Goal: Navigation & Orientation: Find specific page/section

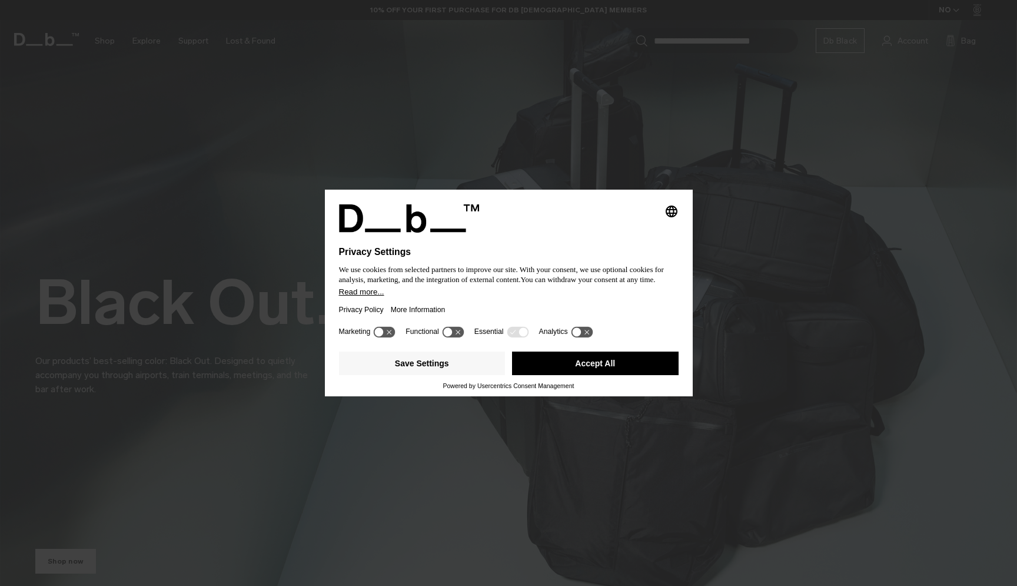
click at [574, 375] on button "Accept All" at bounding box center [595, 363] width 167 height 24
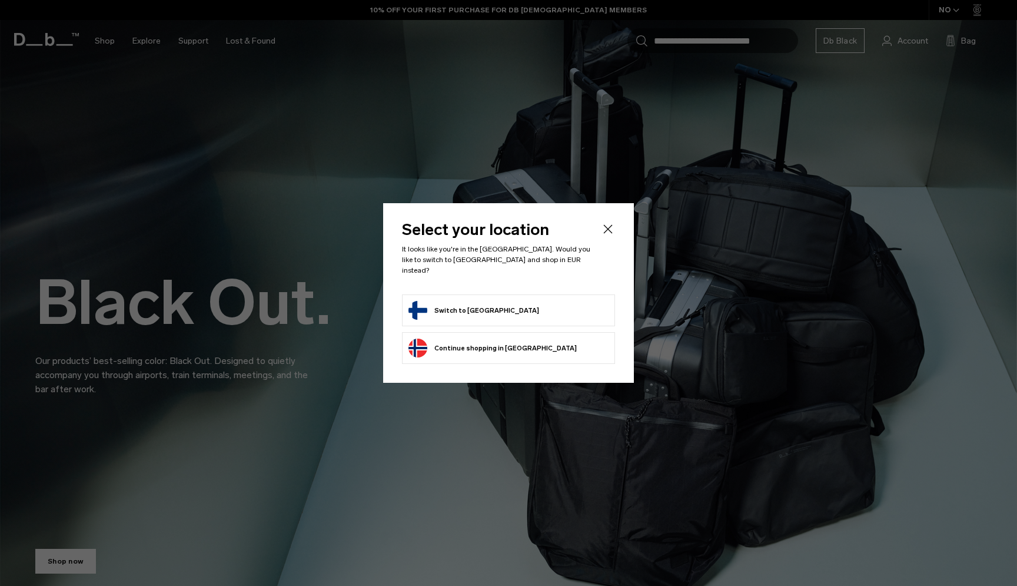
click at [519, 306] on form "Switch to [GEOGRAPHIC_DATA]" at bounding box center [509, 310] width 200 height 19
click at [510, 307] on form "Switch to [GEOGRAPHIC_DATA]" at bounding box center [509, 310] width 200 height 19
click at [462, 301] on button "Switch to [GEOGRAPHIC_DATA]" at bounding box center [474, 310] width 131 height 19
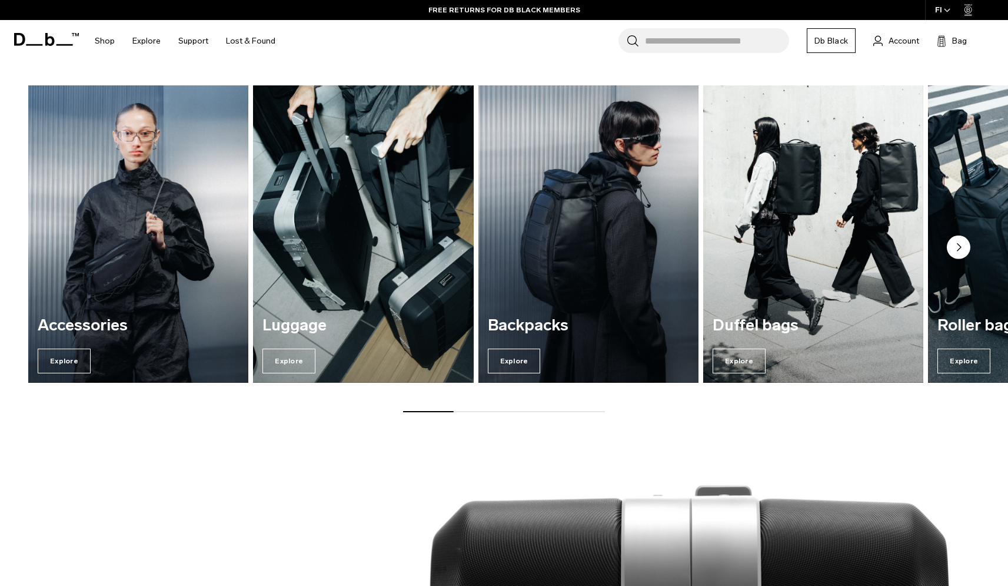
scroll to position [1541, 0]
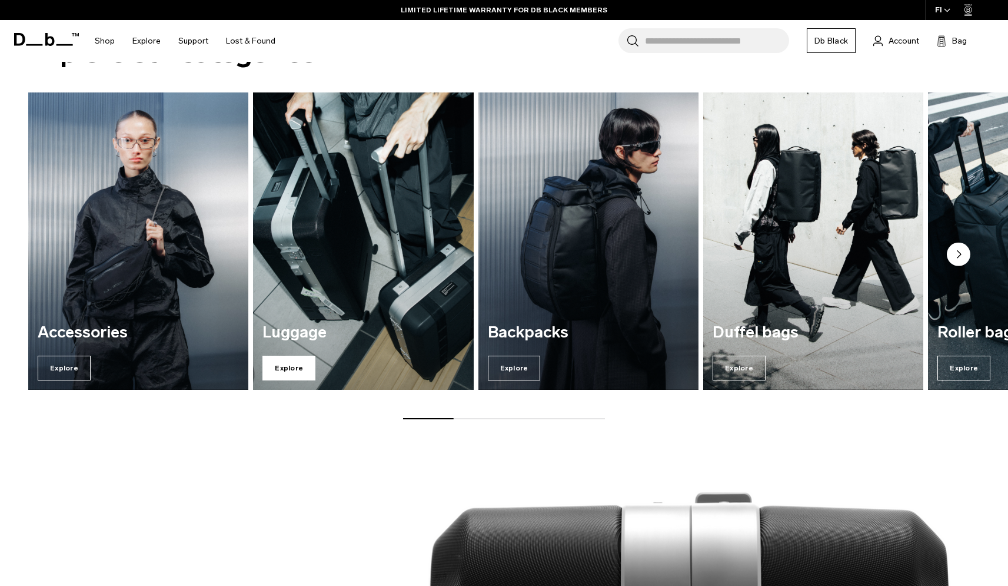
click at [295, 367] on span "Explore" at bounding box center [289, 368] width 53 height 25
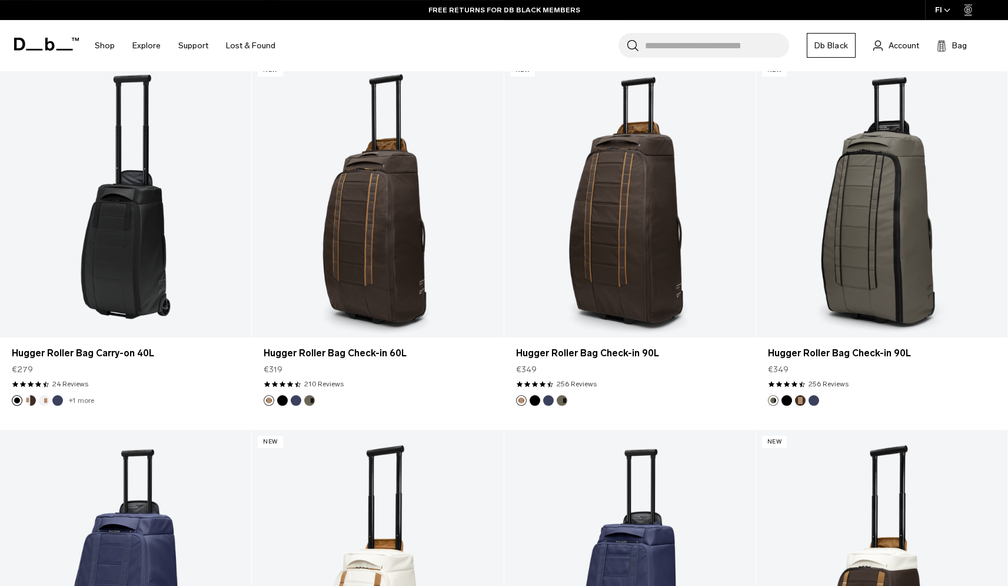
scroll to position [3244, 0]
